Goal: Task Accomplishment & Management: Manage account settings

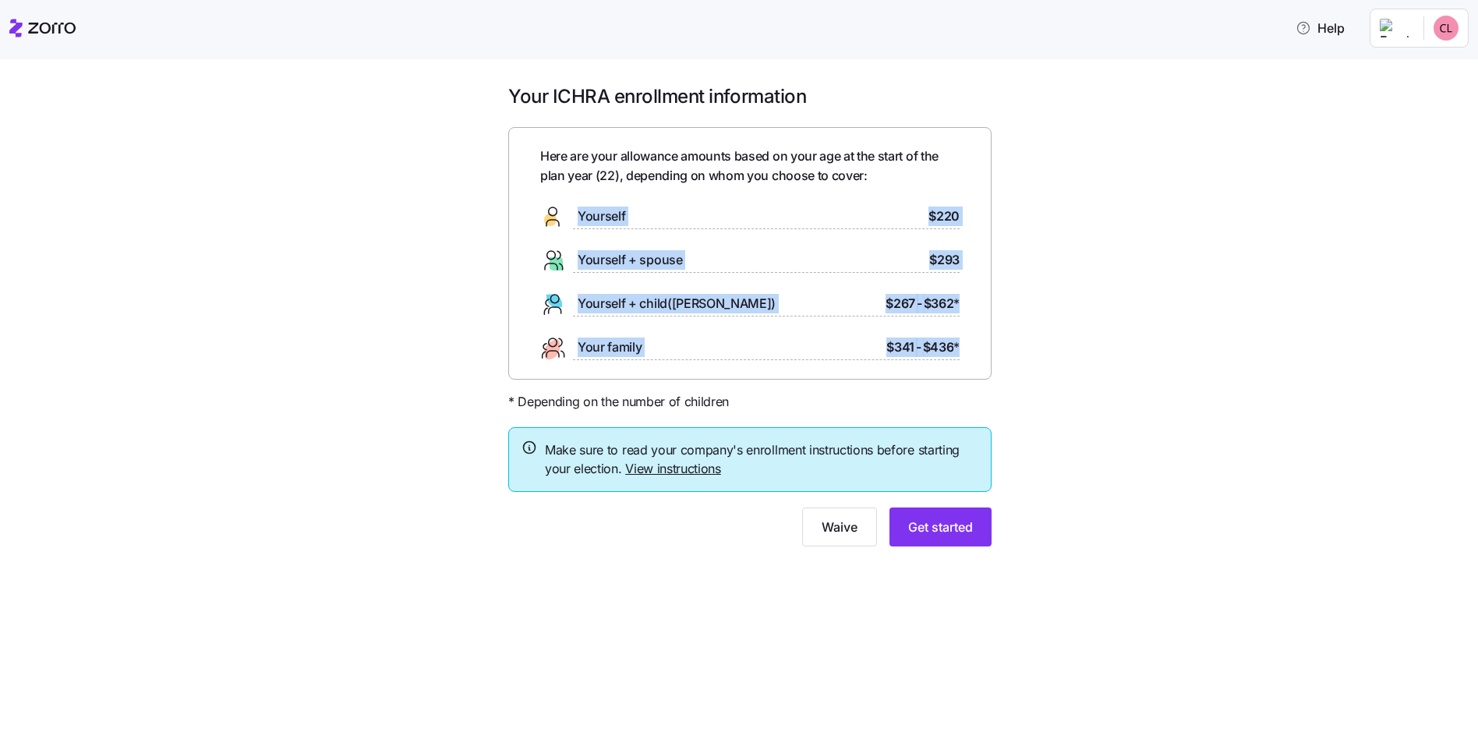
drag, startPoint x: 563, startPoint y: 198, endPoint x: 977, endPoint y: 367, distance: 447.9
click at [977, 367] on div "Here are your allowance amounts based on your age at the start of the plan year…" at bounding box center [749, 253] width 483 height 253
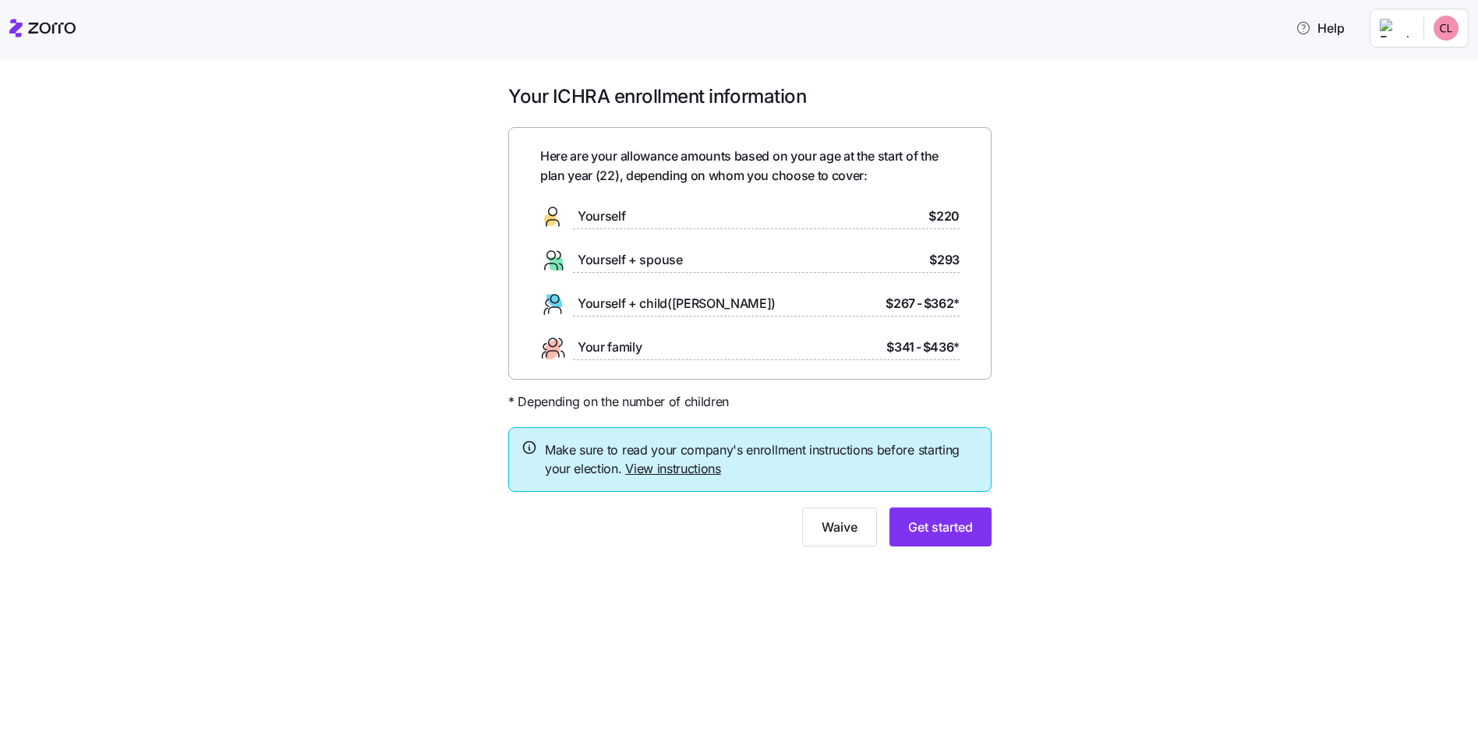
click at [977, 367] on div "Here are your allowance amounts based on your age at the start of the plan year…" at bounding box center [749, 253] width 483 height 253
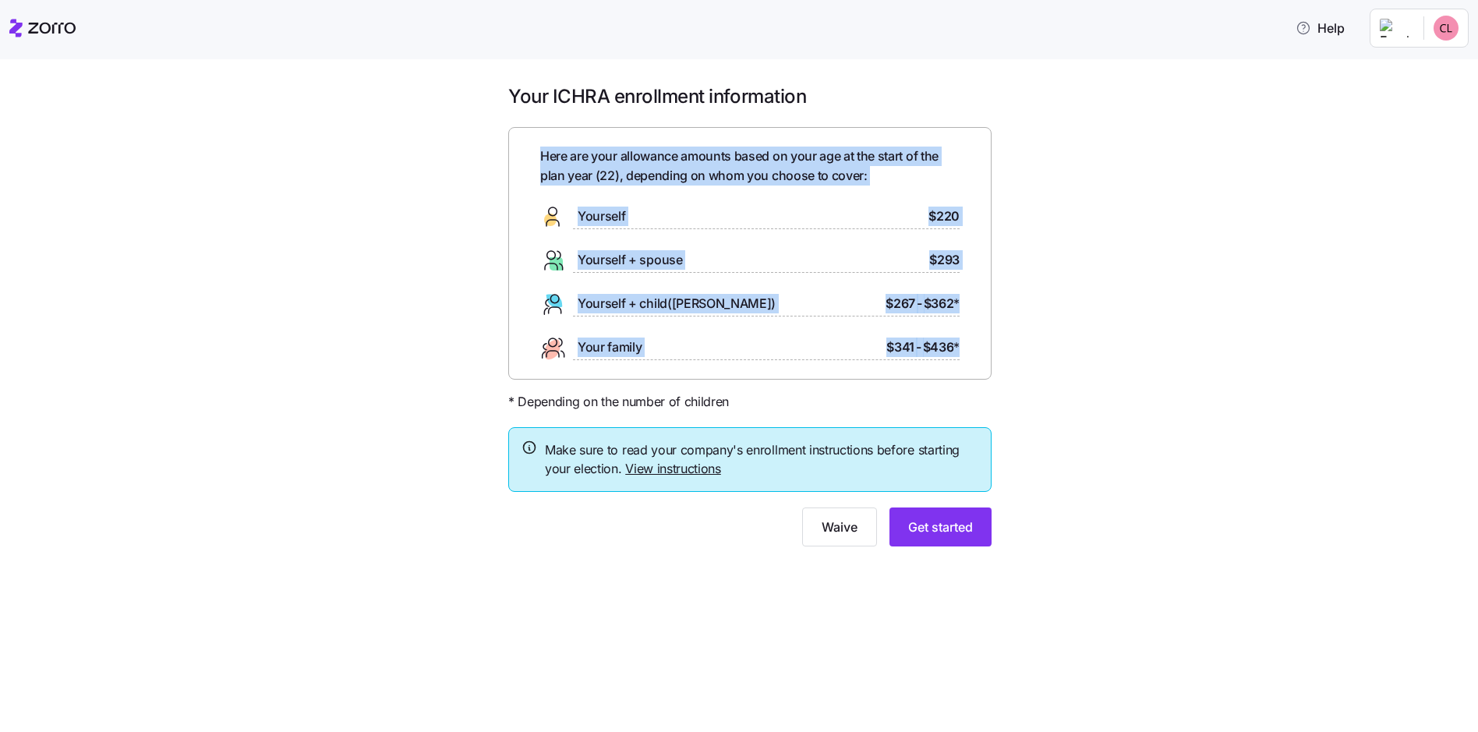
drag, startPoint x: 963, startPoint y: 349, endPoint x: 511, endPoint y: 160, distance: 490.9
click at [511, 160] on div "Here are your allowance amounts based on your age at the start of the plan year…" at bounding box center [749, 253] width 483 height 253
drag, startPoint x: 511, startPoint y: 160, endPoint x: 500, endPoint y: 176, distance: 19.3
click at [500, 176] on div "Your ICHRA enrollment information Here are your allowance amounts based on your…" at bounding box center [750, 324] width 508 height 481
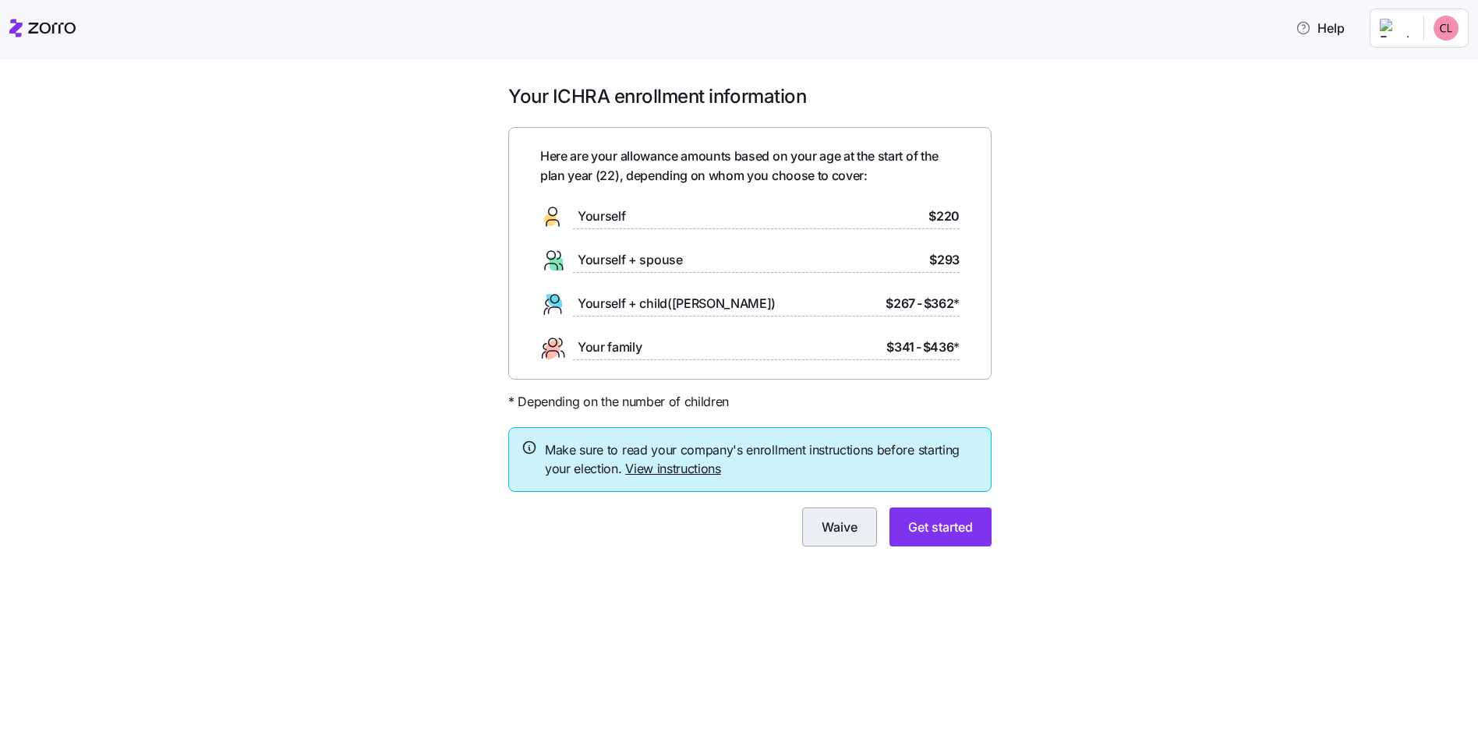
click at [847, 539] on button "Waive" at bounding box center [839, 526] width 75 height 39
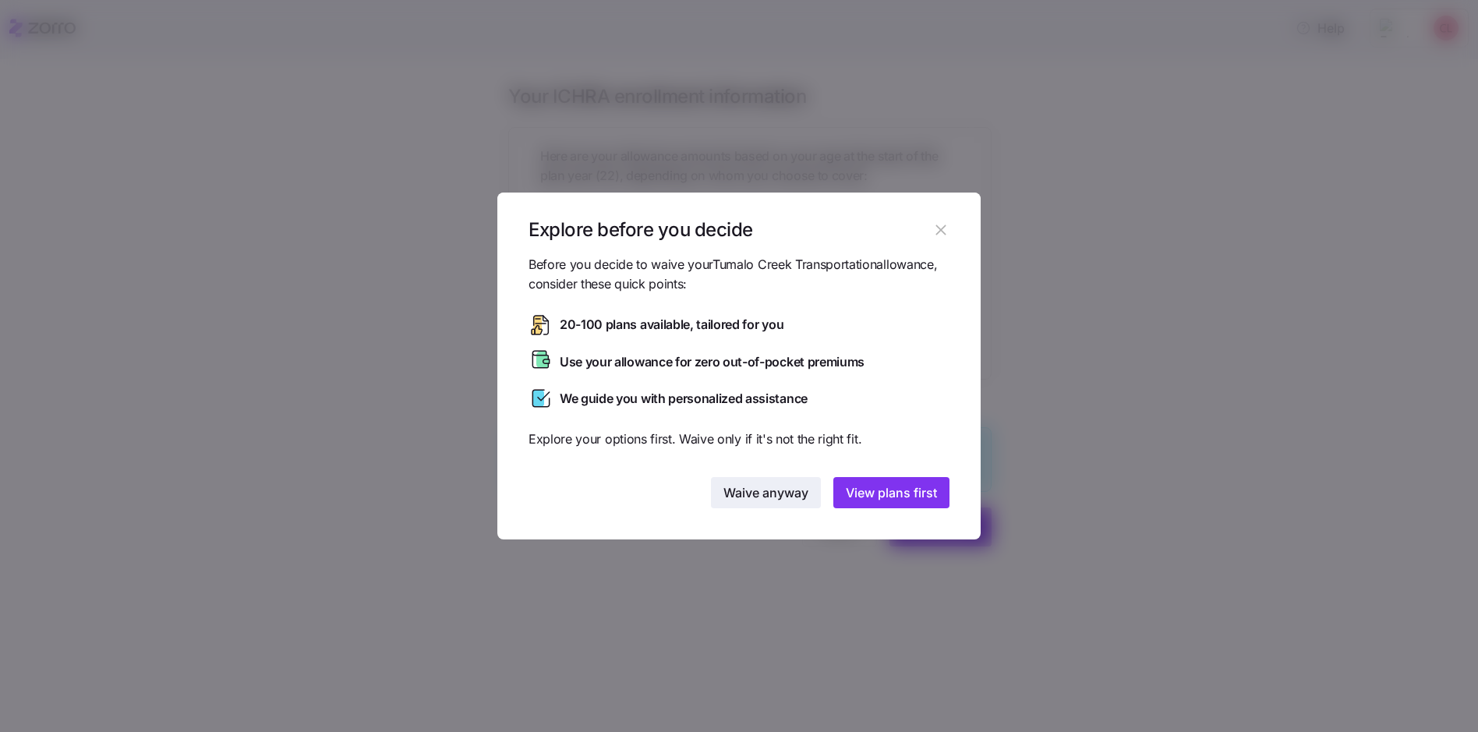
click at [788, 493] on span "Waive anyway" at bounding box center [765, 492] width 85 height 19
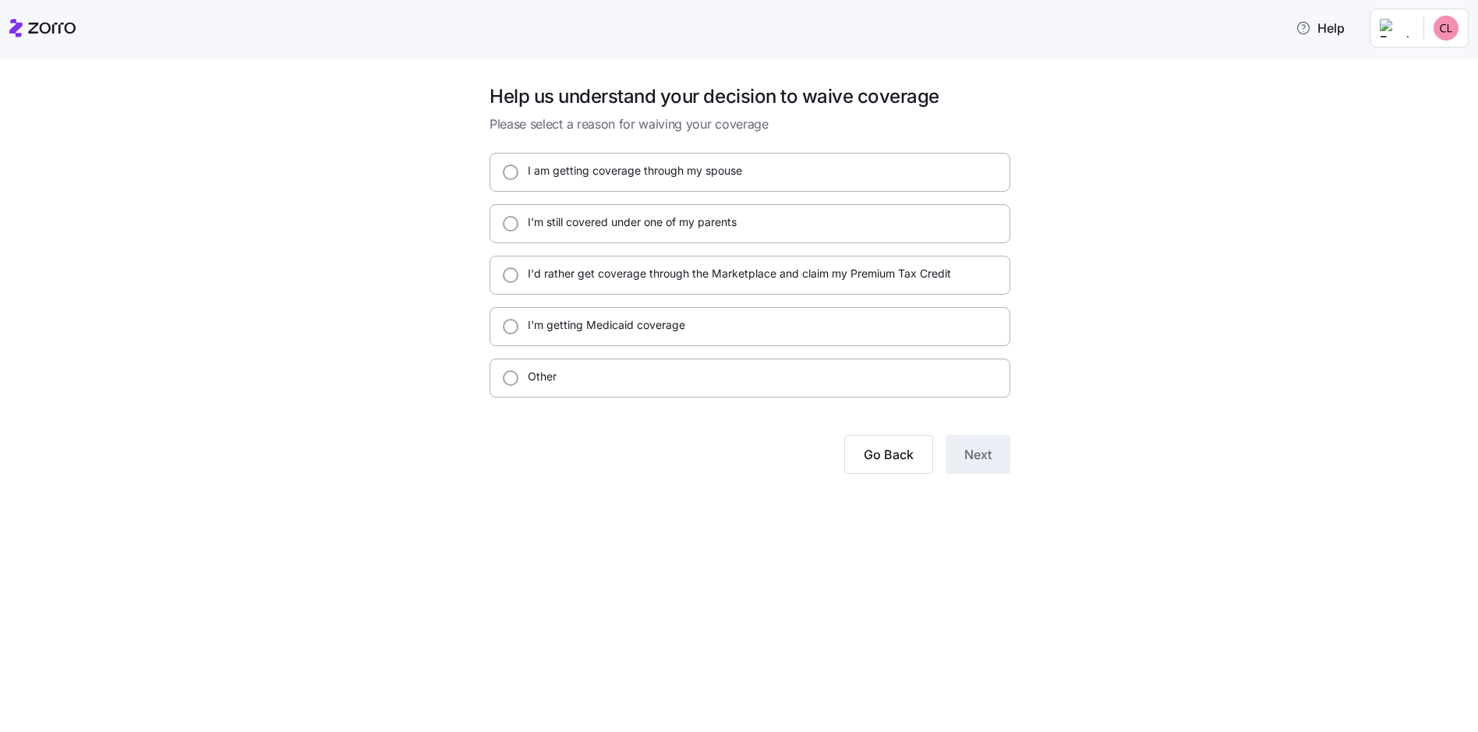
click at [652, 226] on label "I'm still covered under one of my parents" at bounding box center [627, 222] width 218 height 16
click at [518, 226] on input "I'm still covered under one of my parents" at bounding box center [511, 224] width 16 height 16
radio input "true"
click at [982, 464] on button "Next" at bounding box center [978, 454] width 65 height 39
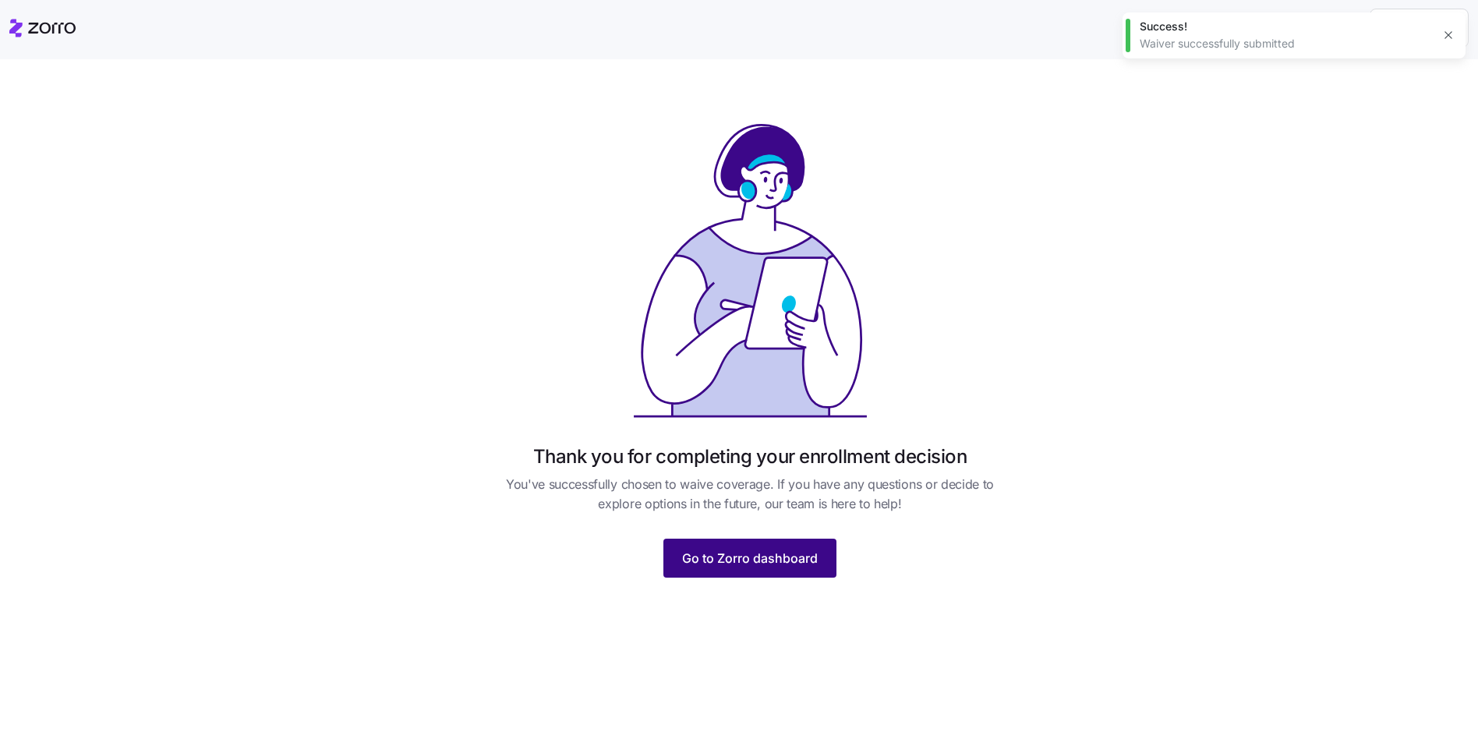
click at [800, 555] on span "Go to Zorro dashboard" at bounding box center [750, 558] width 136 height 19
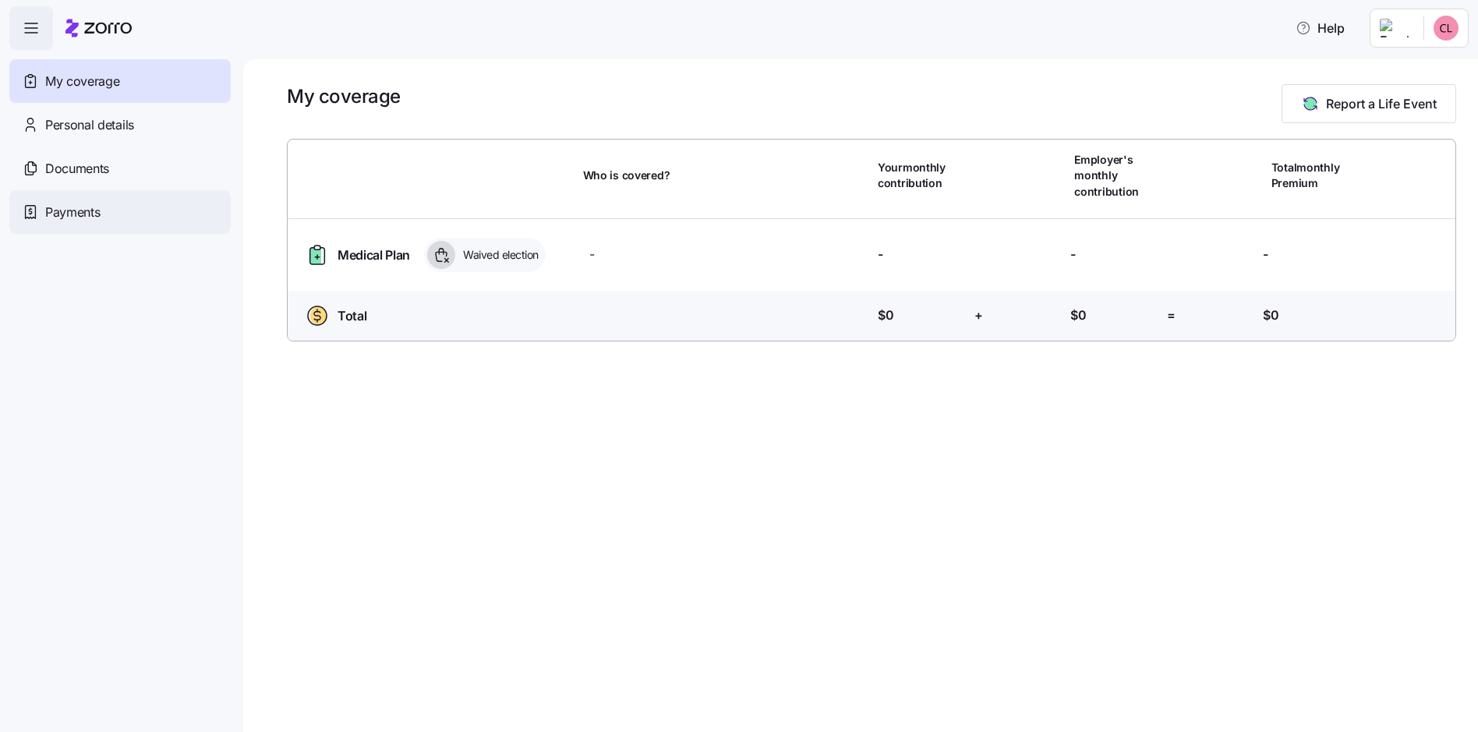
click at [136, 211] on div "Payments" at bounding box center [119, 212] width 221 height 44
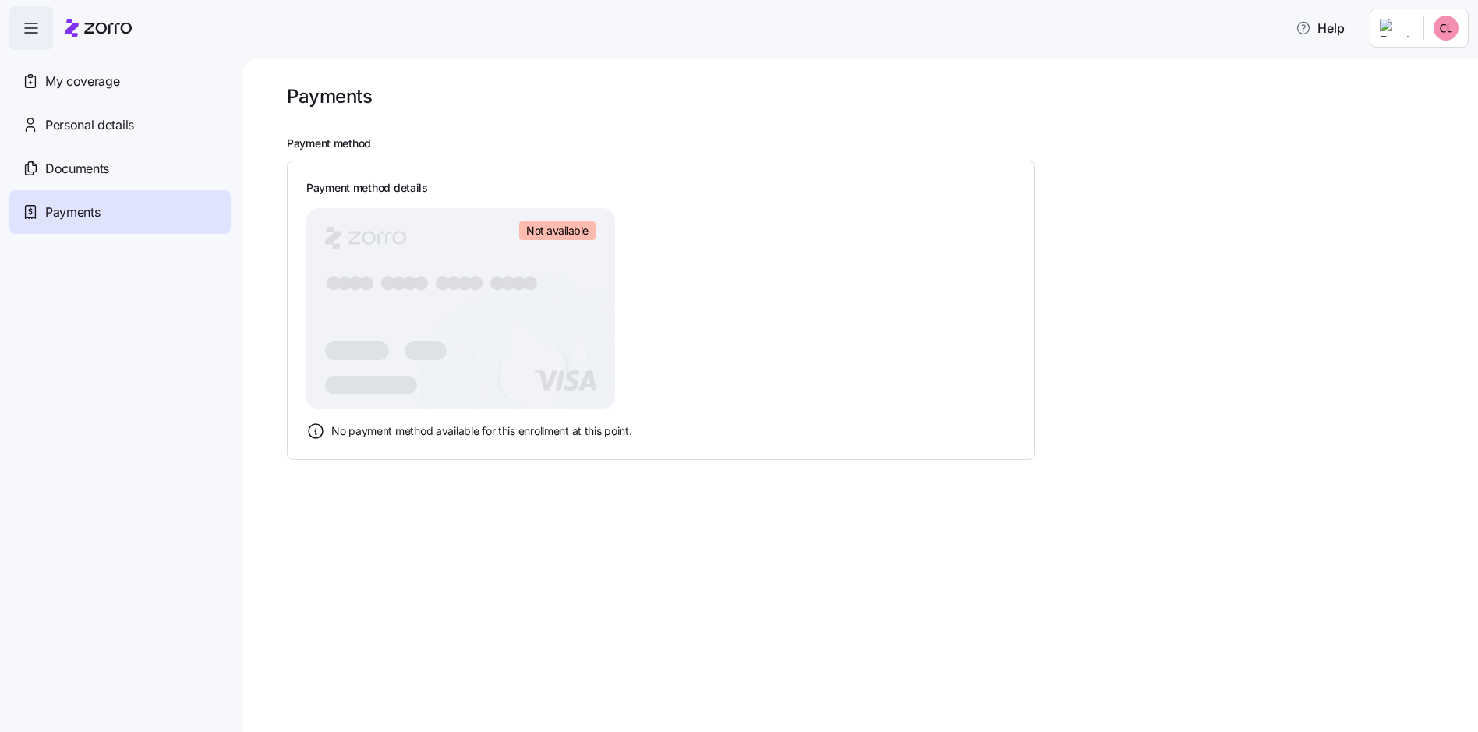
click at [94, 95] on div "My coverage" at bounding box center [119, 81] width 221 height 44
